Goal: Find contact information: Find contact information

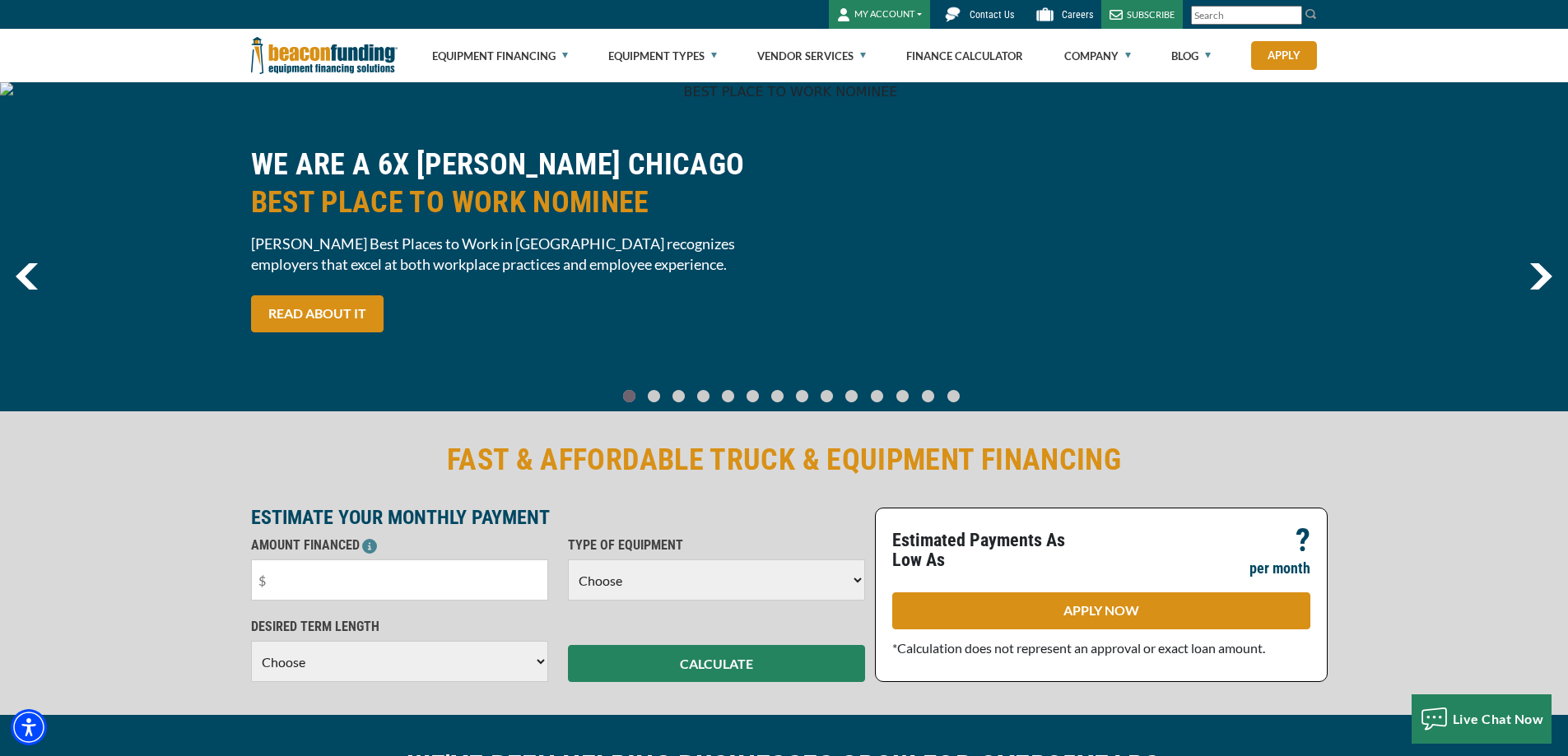
click at [897, 14] on button "MY ACCOUNT" at bounding box center [879, 14] width 101 height 29
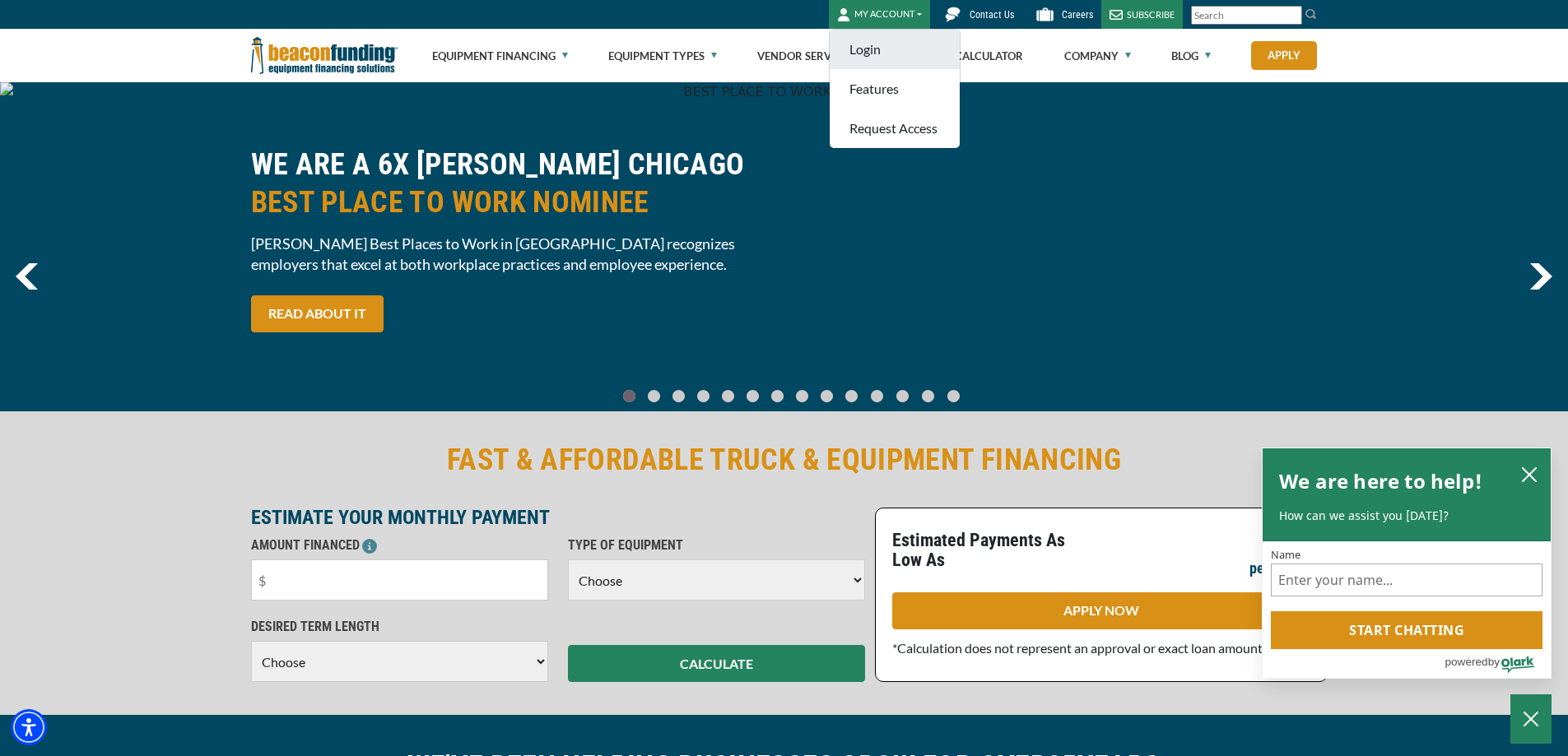
click at [869, 56] on link "Login" at bounding box center [894, 49] width 131 height 40
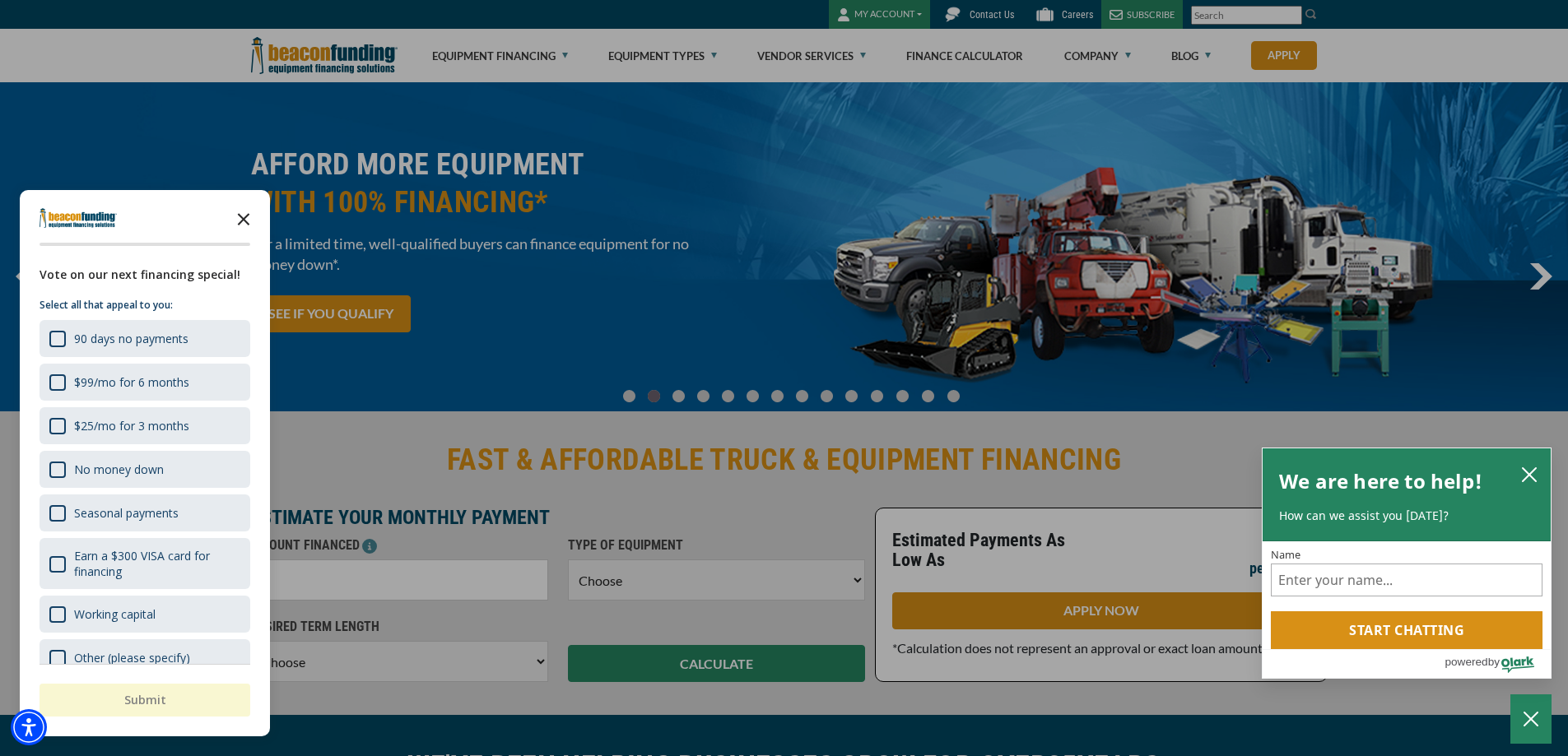
click at [238, 219] on icon "Close the survey" at bounding box center [243, 218] width 33 height 33
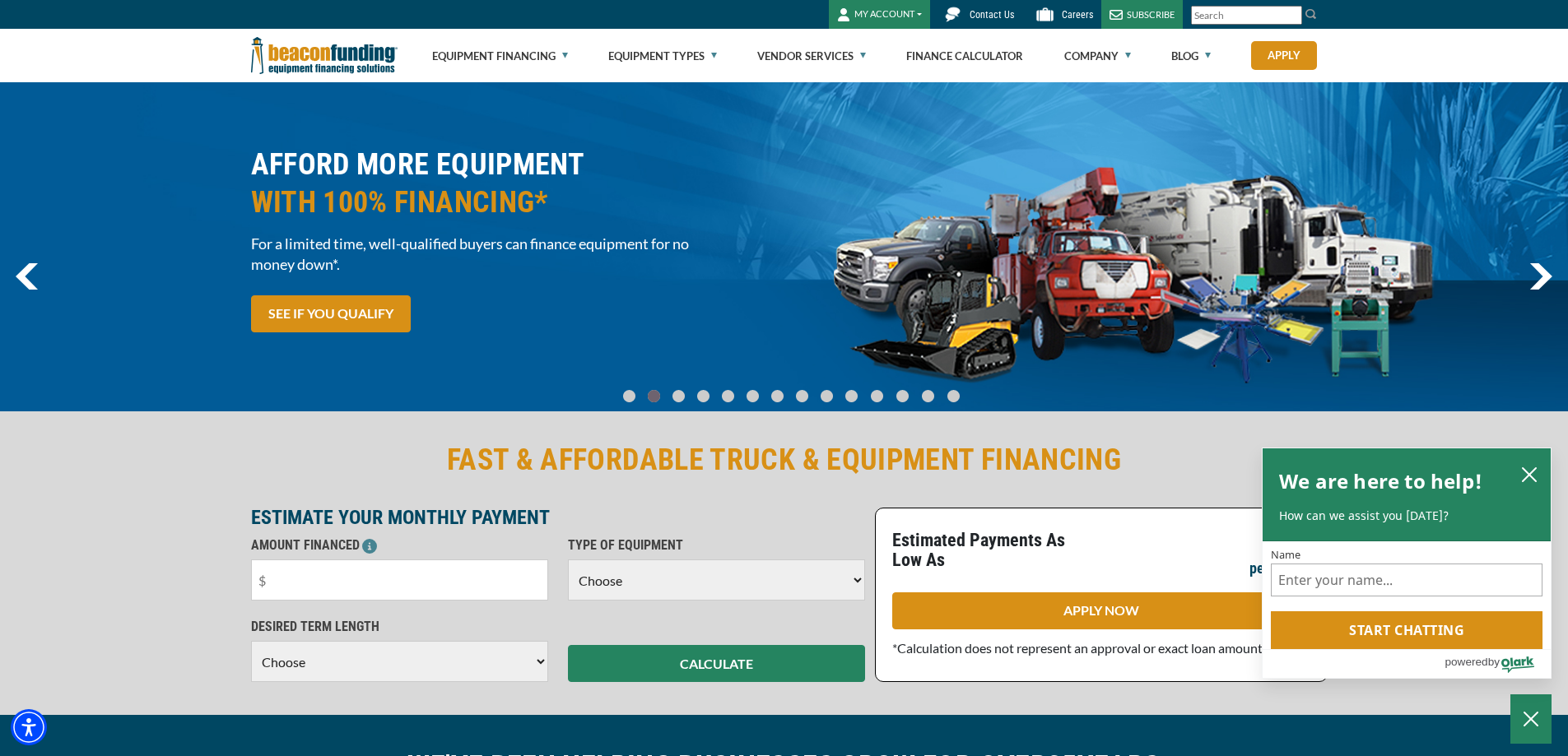
click at [986, 14] on span "Contact Us" at bounding box center [992, 15] width 44 height 11
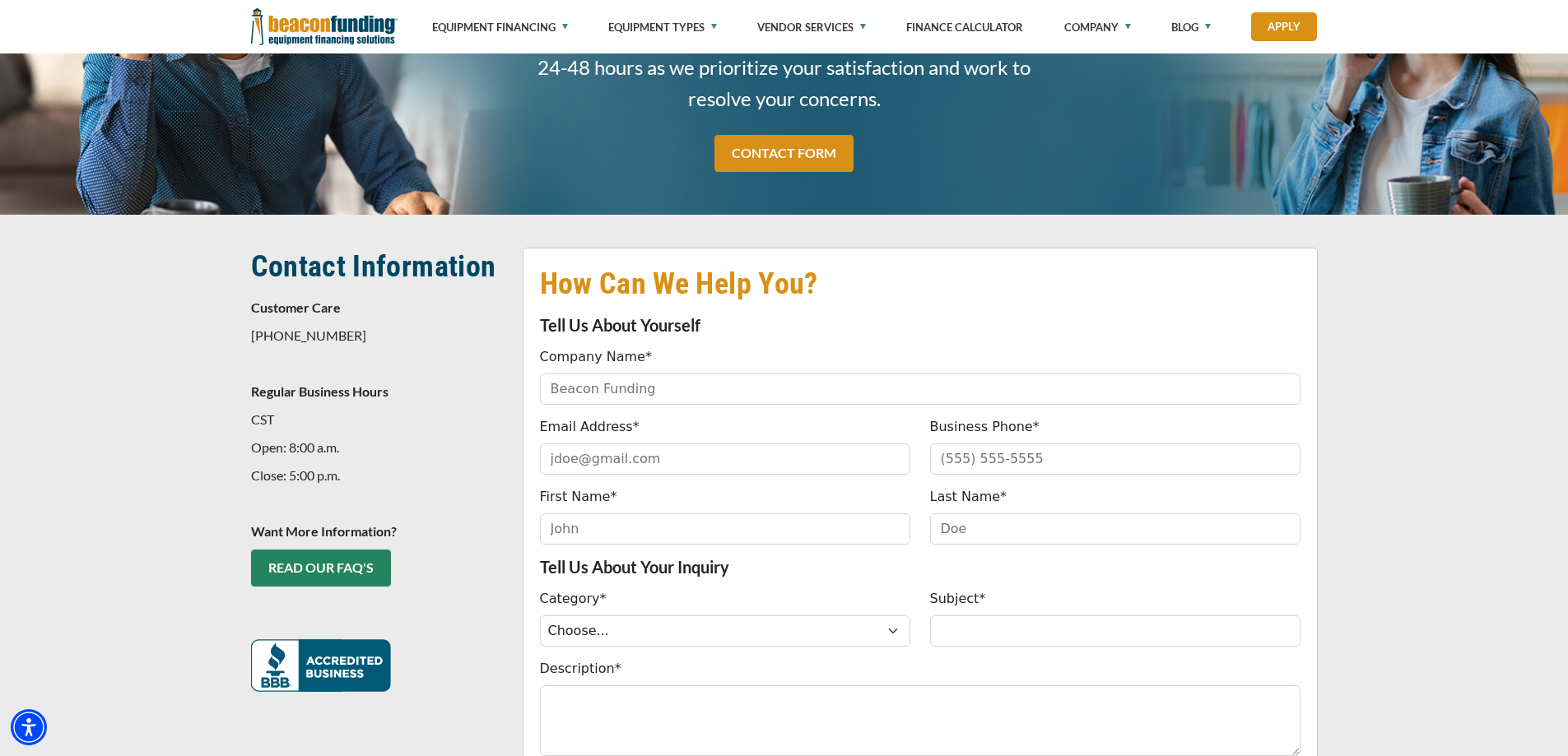
scroll to position [247, 0]
